Goal: Information Seeking & Learning: Learn about a topic

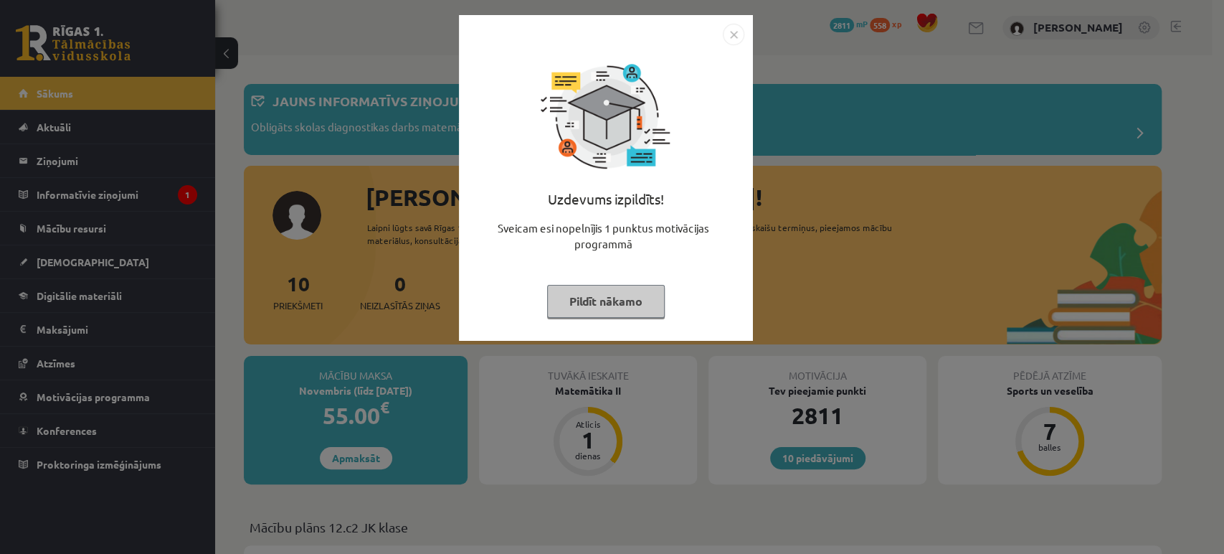
click at [589, 297] on button "Pildīt nākamo" at bounding box center [606, 301] width 118 height 33
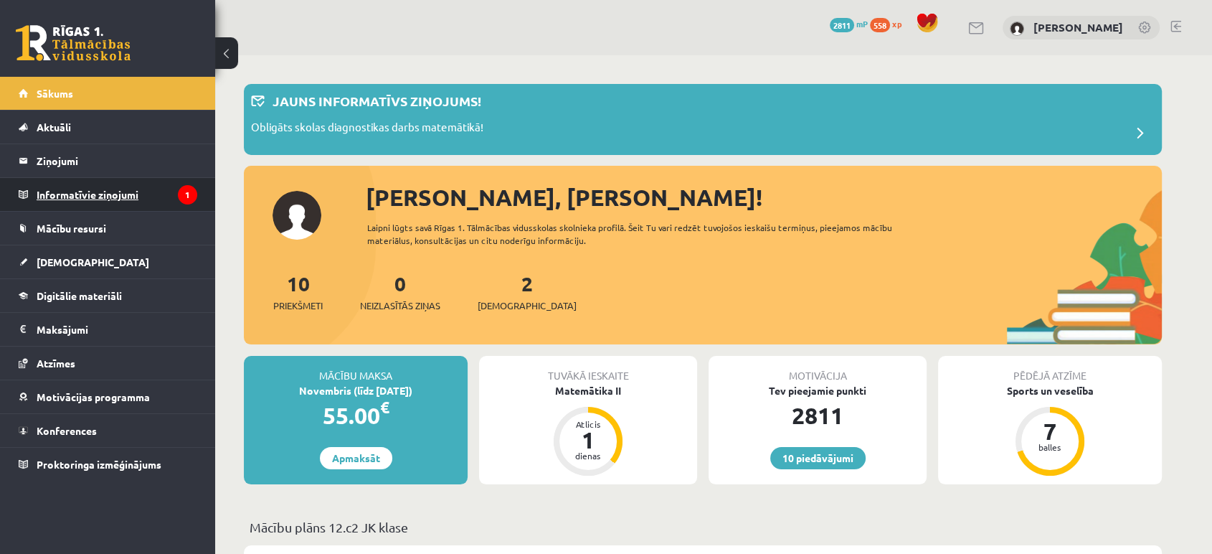
click at [156, 194] on legend "Informatīvie ziņojumi 1" at bounding box center [117, 194] width 161 height 33
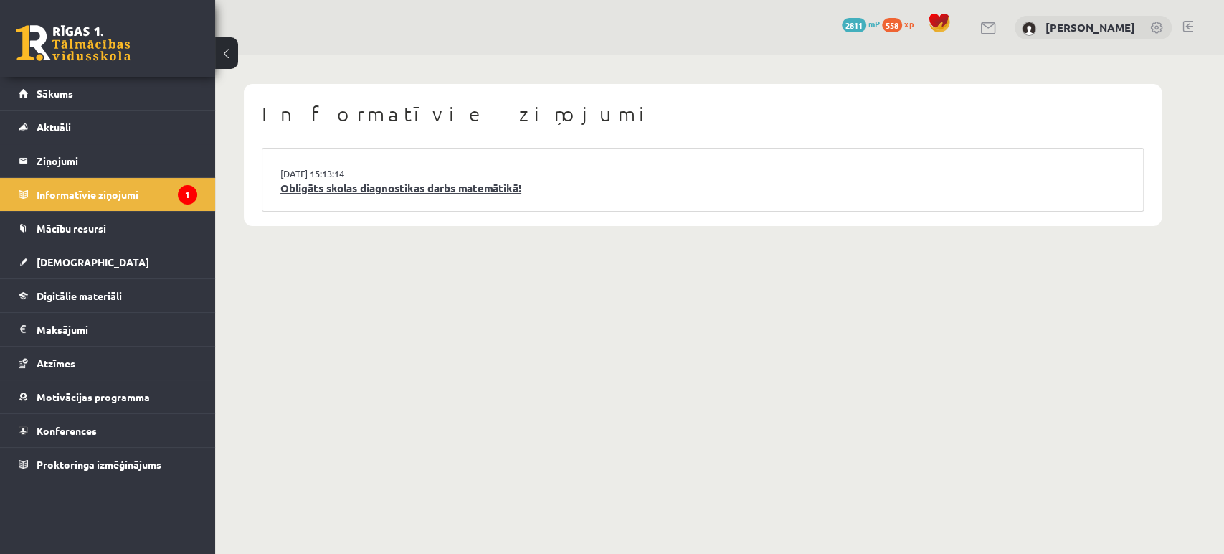
click at [406, 194] on link "Obligāts skolas diagnostikas darbs matemātikā!" at bounding box center [702, 188] width 845 height 16
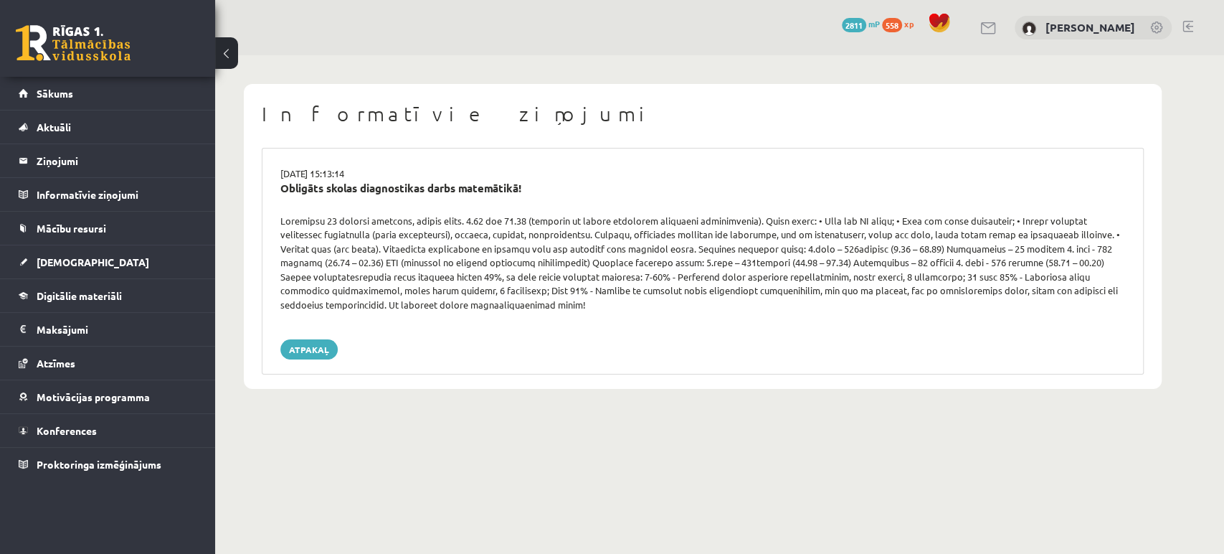
click at [77, 41] on link at bounding box center [73, 43] width 115 height 36
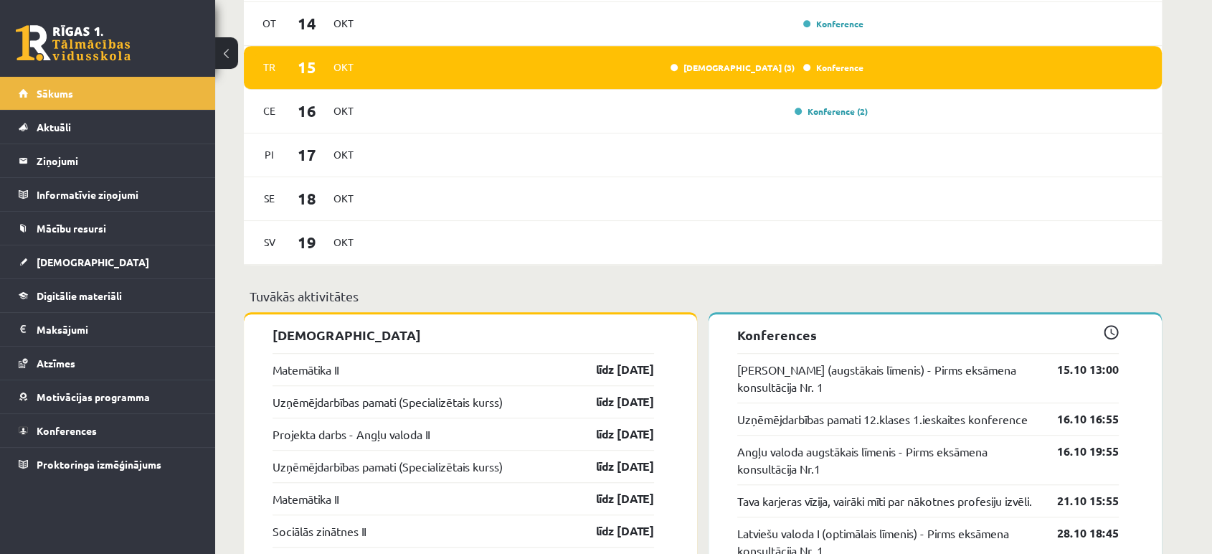
scroll to position [878, 0]
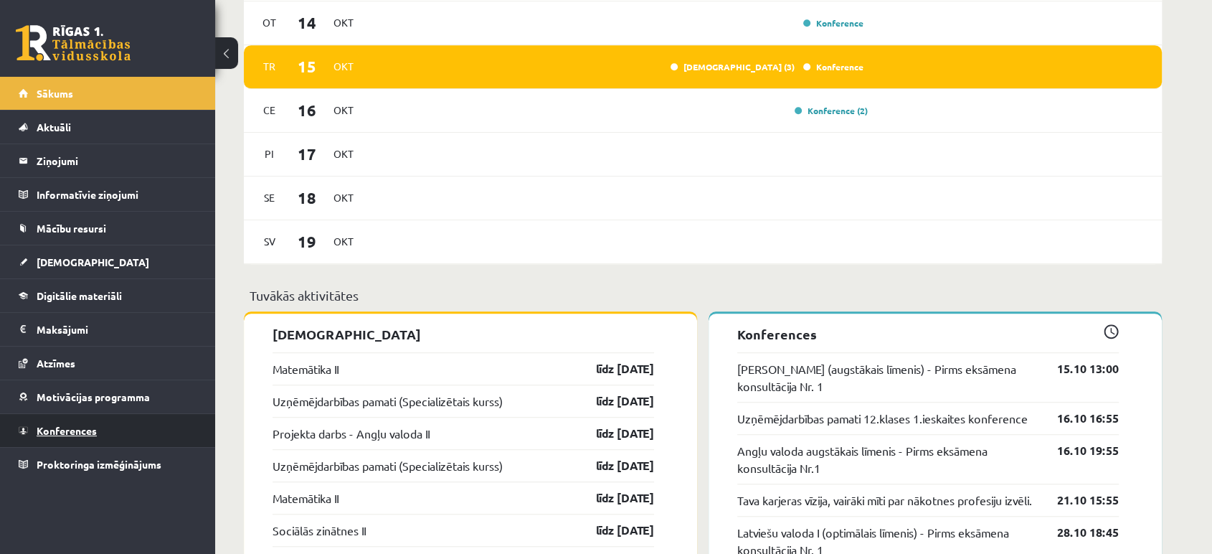
click at [75, 434] on span "Konferences" at bounding box center [67, 430] width 60 height 13
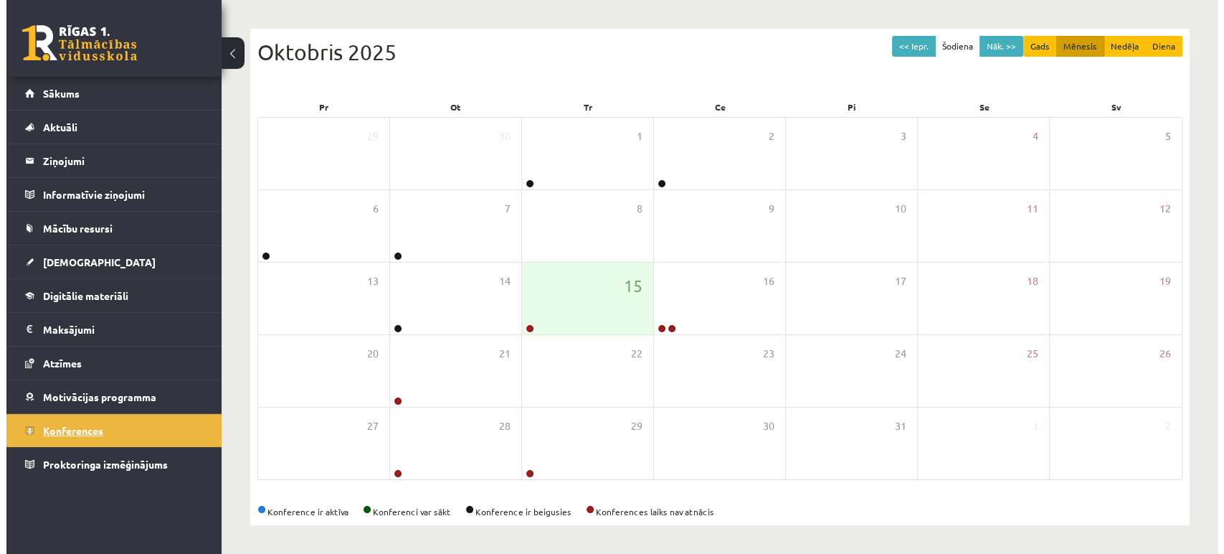
scroll to position [131, 0]
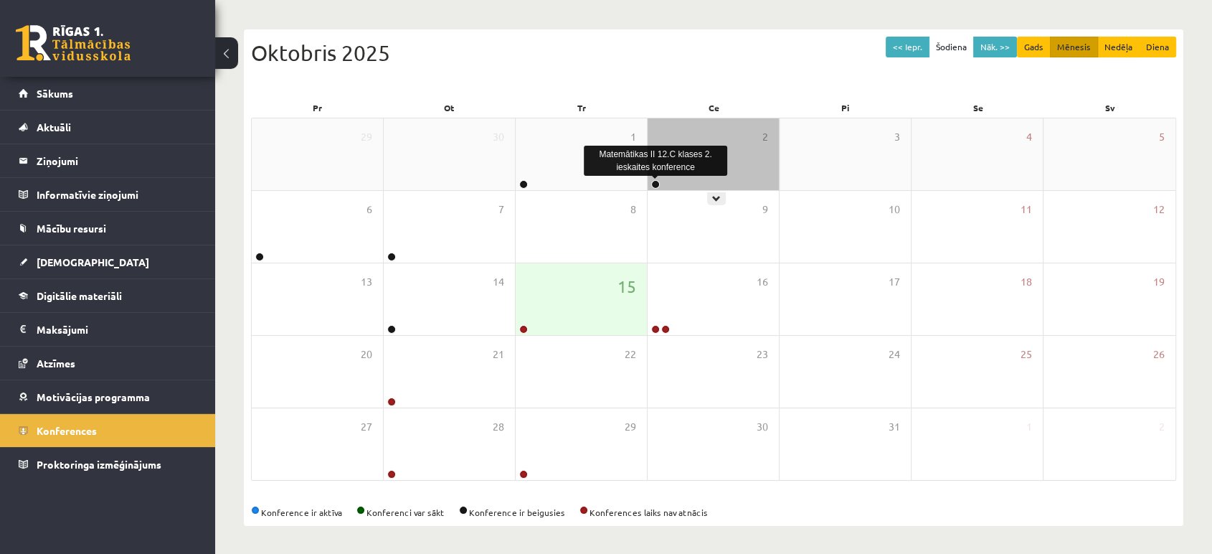
click at [658, 181] on link at bounding box center [655, 184] width 9 height 9
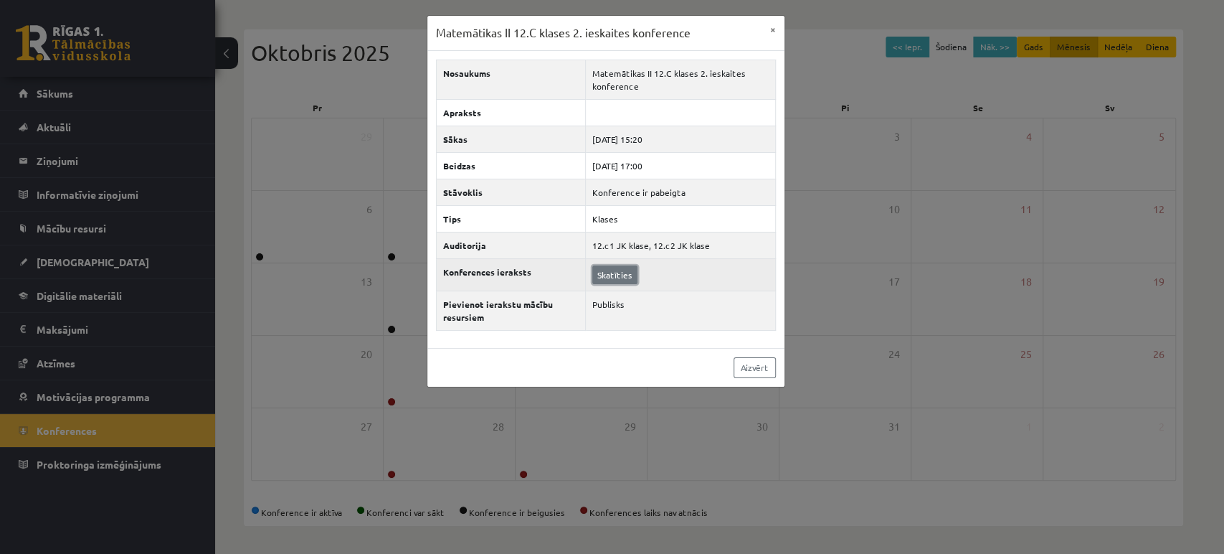
click at [620, 271] on link "Skatīties" at bounding box center [614, 274] width 45 height 19
